Goal: Find specific page/section: Locate a particular part of the current website

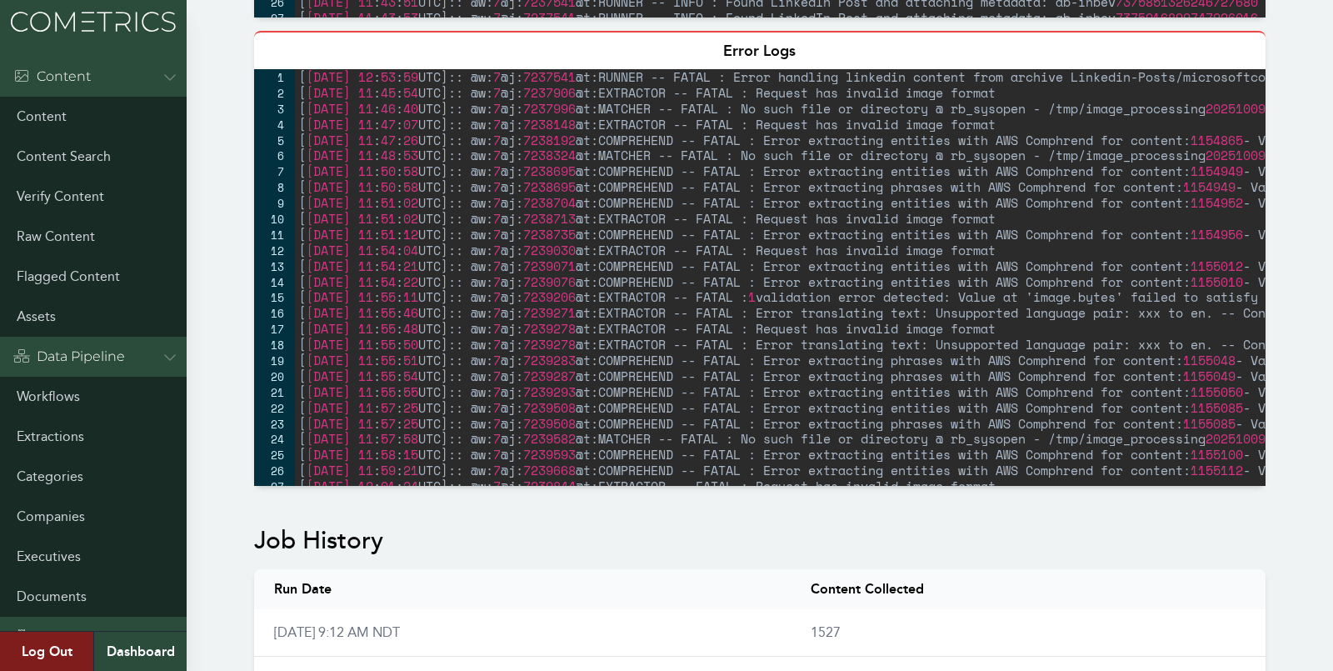
scroll to position [906, 0]
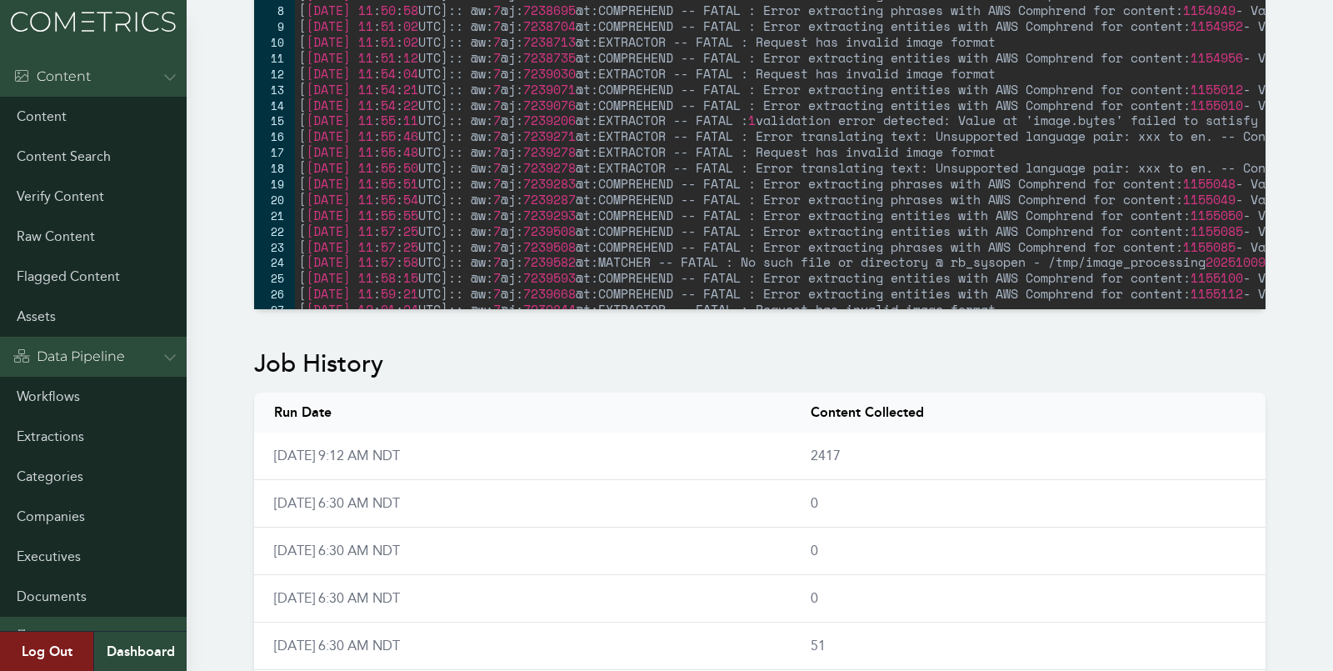
scroll to position [1616, 0]
